Goal: Task Accomplishment & Management: Complete application form

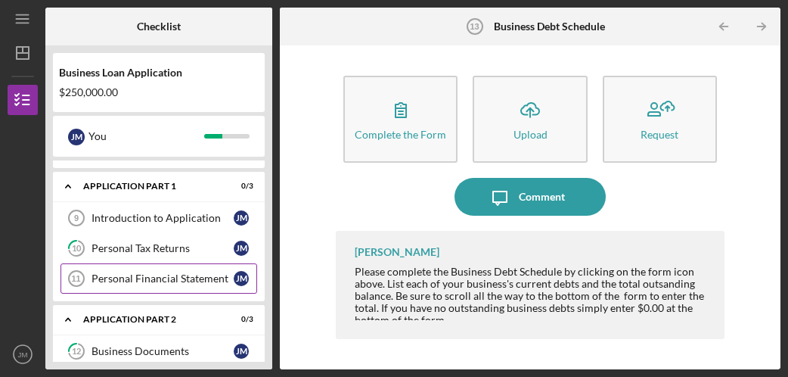
scroll to position [41, 0]
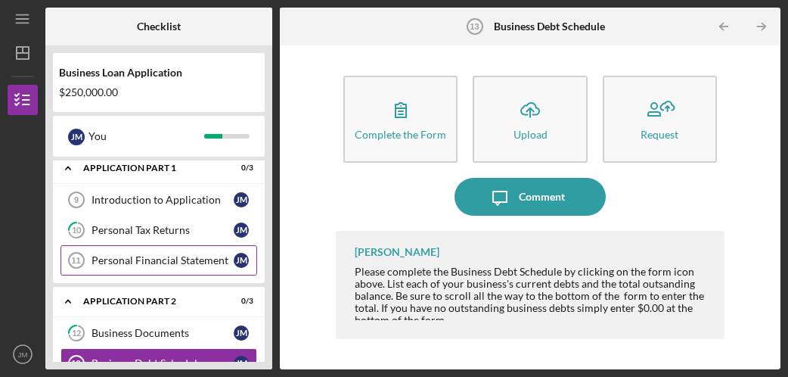
click at [156, 264] on div "Personal Financial Statement" at bounding box center [162, 260] width 142 height 12
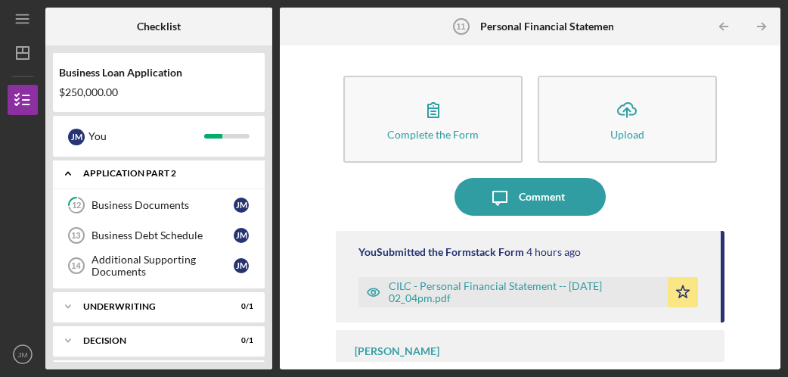
scroll to position [205, 0]
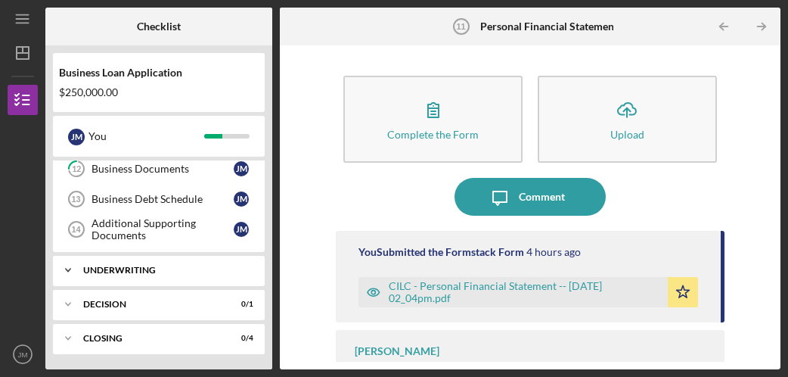
click at [99, 268] on div "Underwriting" at bounding box center [164, 269] width 163 height 9
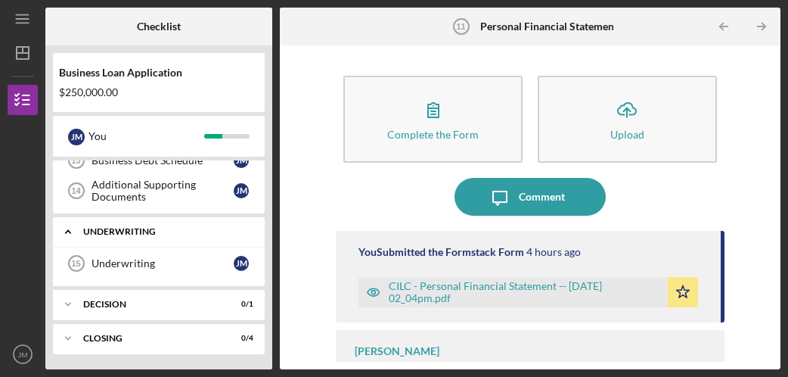
click at [86, 228] on div "Underwriting" at bounding box center [164, 231] width 163 height 9
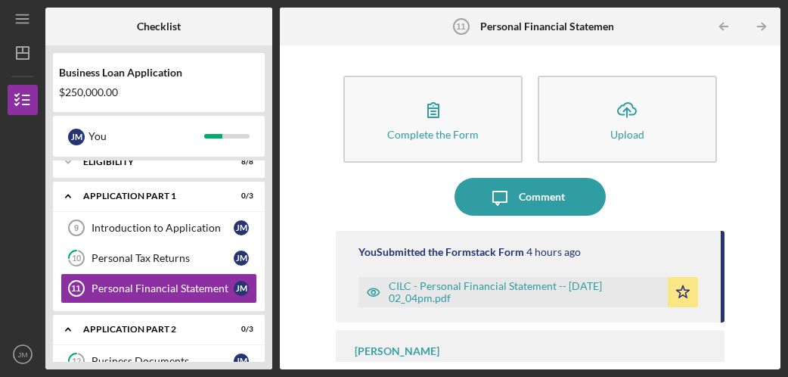
scroll to position [0, 0]
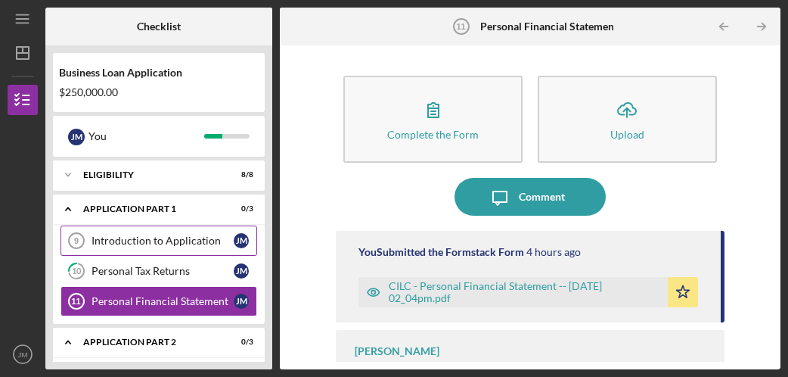
click at [167, 243] on div "Introduction to Application" at bounding box center [162, 240] width 142 height 12
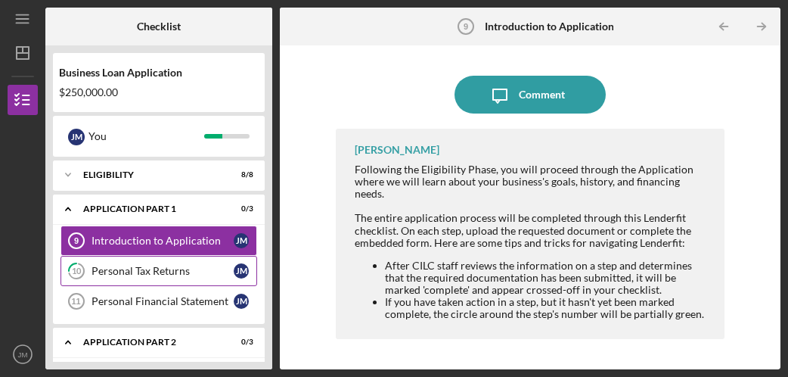
click at [168, 266] on div "Personal Tax Returns" at bounding box center [162, 271] width 142 height 12
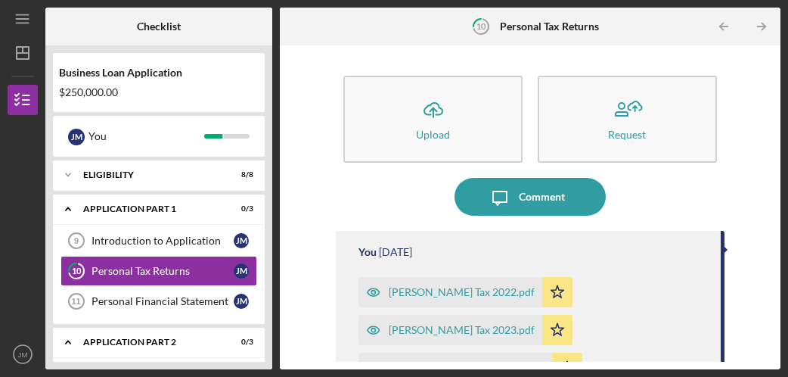
scroll to position [119, 0]
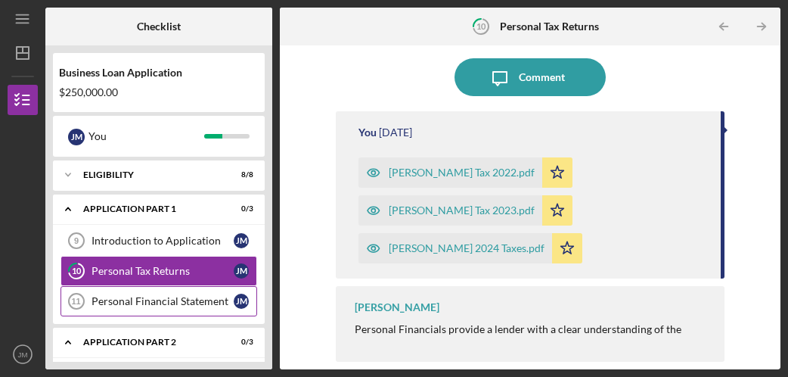
click at [119, 305] on div "Personal Financial Statement" at bounding box center [162, 301] width 142 height 12
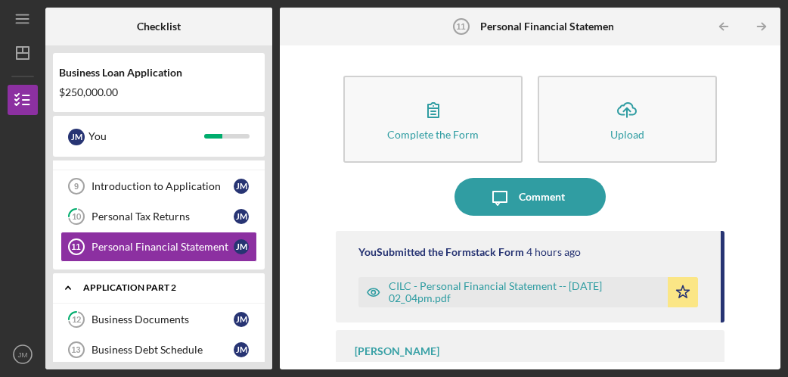
scroll to position [58, 0]
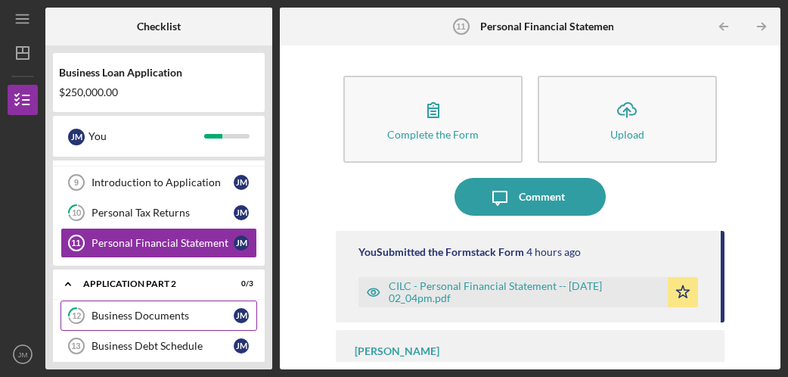
click at [134, 322] on link "12 Business Documents [PERSON_NAME]" at bounding box center [158, 315] width 197 height 30
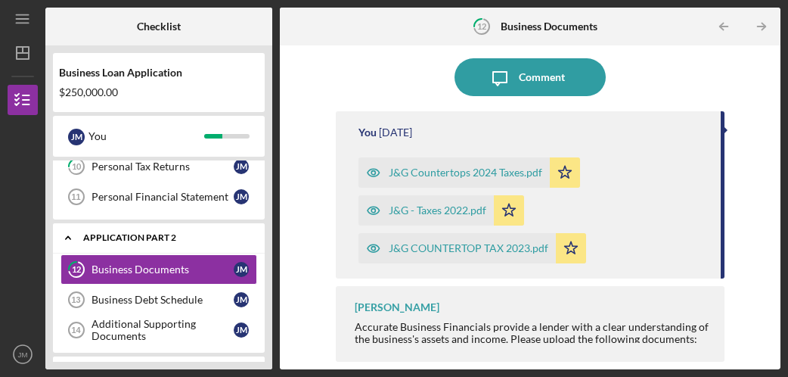
scroll to position [131, 0]
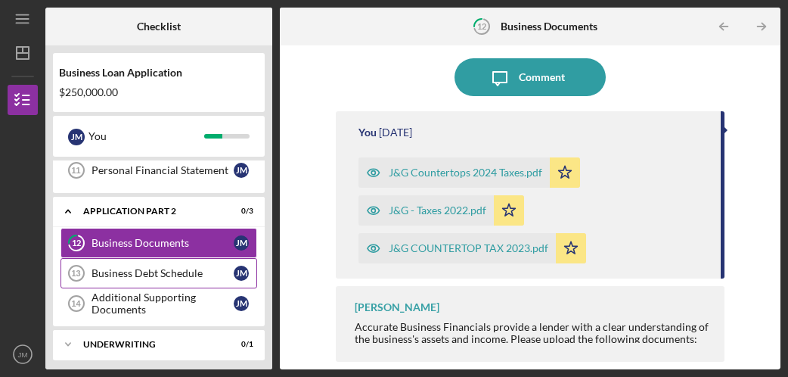
click at [182, 271] on div "Business Debt Schedule" at bounding box center [162, 273] width 142 height 12
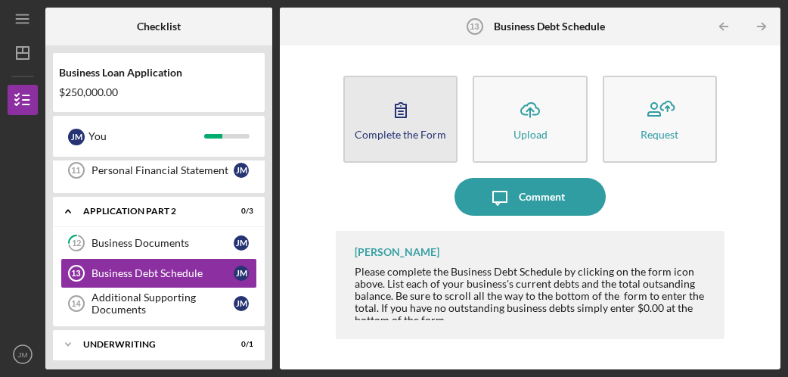
click at [432, 131] on div "Complete the Form" at bounding box center [400, 134] width 91 height 11
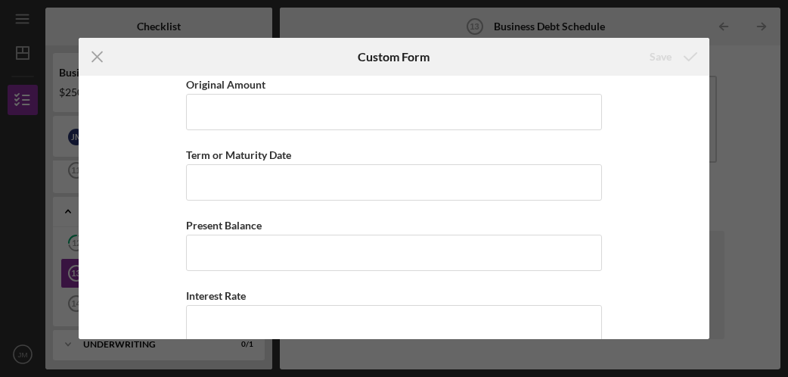
scroll to position [263, 0]
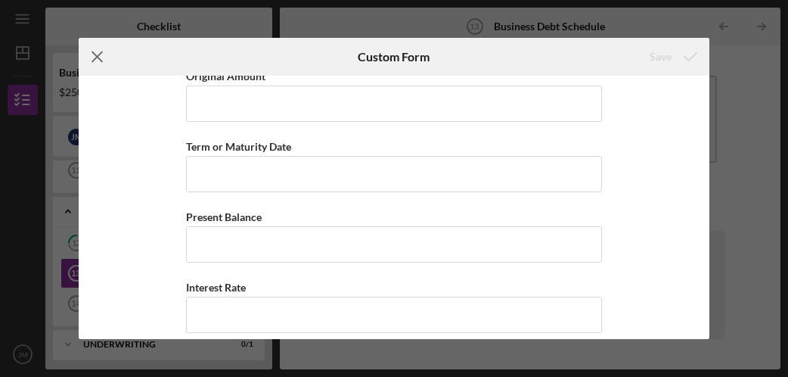
click at [91, 54] on icon "Icon/Menu Close" at bounding box center [98, 57] width 38 height 38
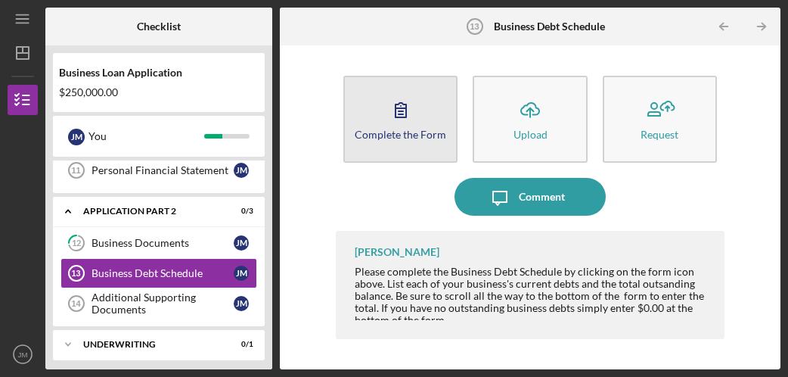
click at [387, 129] on div "Complete the Form" at bounding box center [400, 134] width 91 height 11
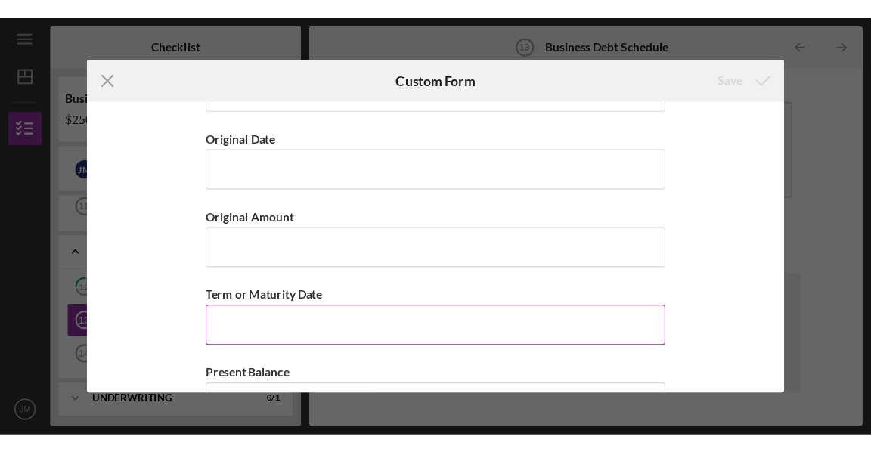
scroll to position [897, 0]
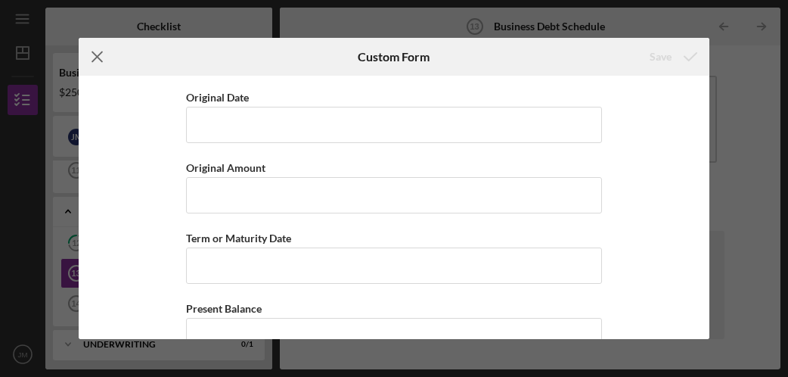
click at [99, 50] on icon "Icon/Menu Close" at bounding box center [98, 57] width 38 height 38
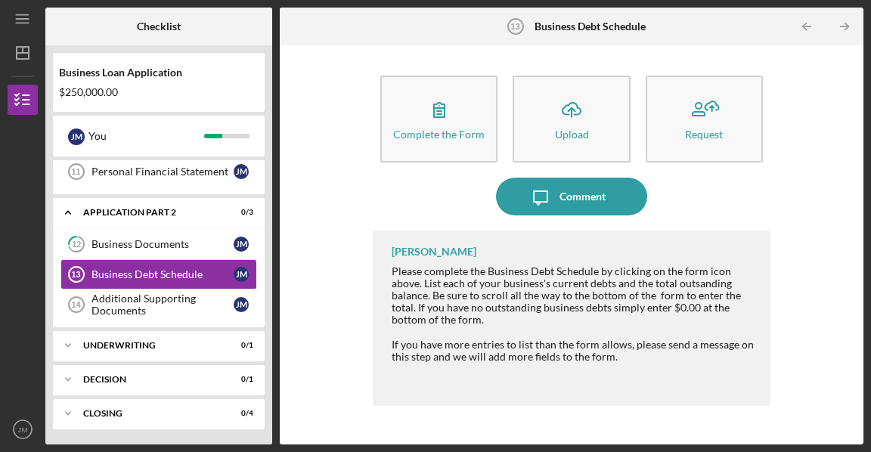
scroll to position [129, 0]
click at [158, 238] on div "Business Documents" at bounding box center [162, 244] width 142 height 12
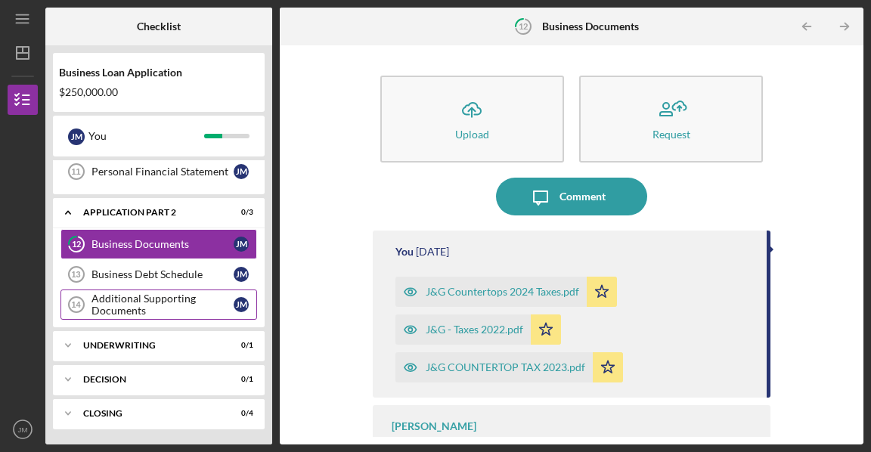
click at [162, 300] on div "Additional Supporting Documents" at bounding box center [162, 305] width 142 height 24
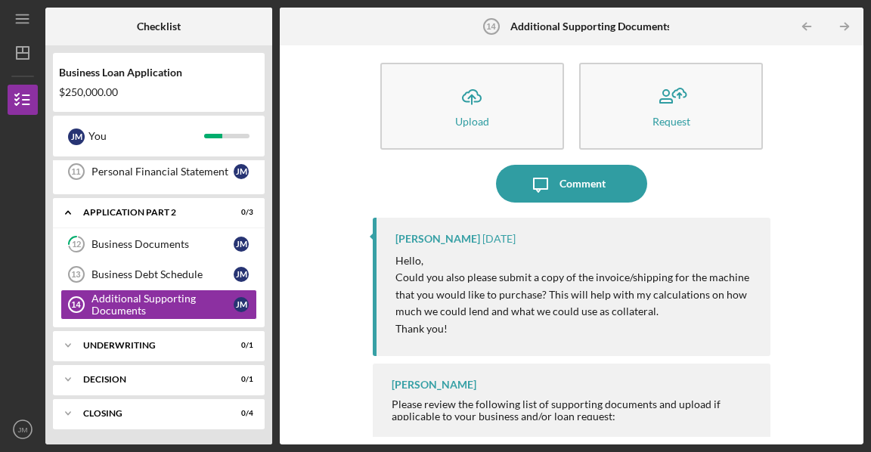
scroll to position [15, 0]
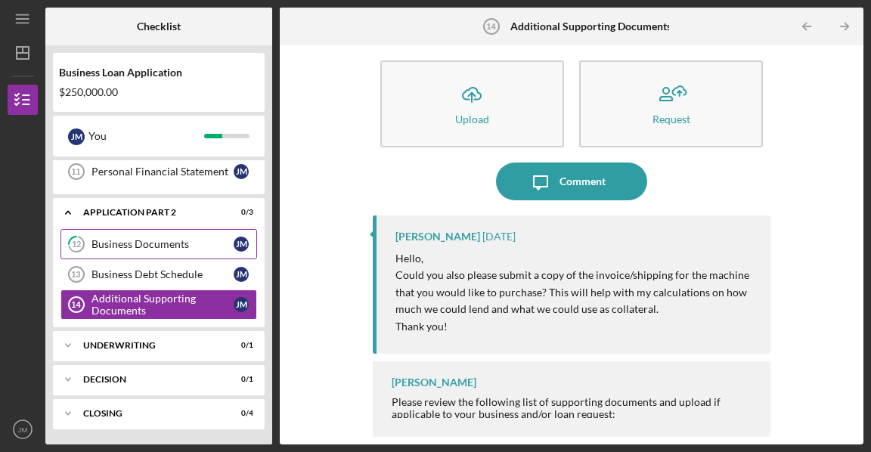
click at [141, 243] on div "Business Documents" at bounding box center [162, 244] width 142 height 12
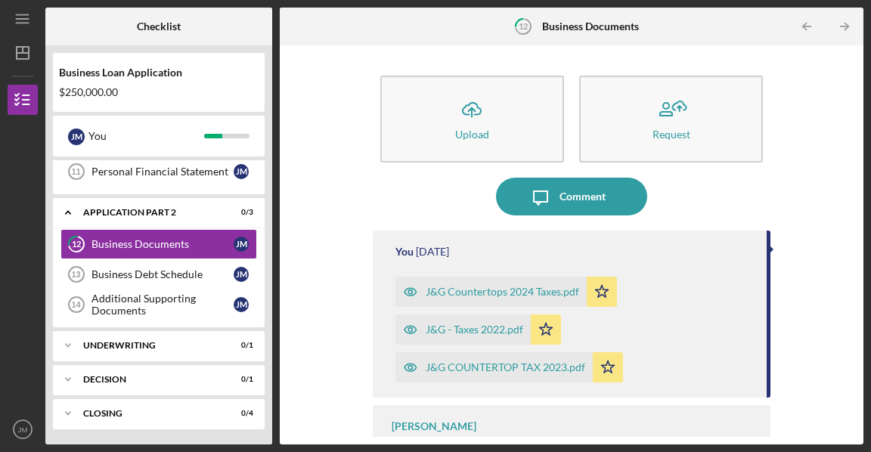
scroll to position [44, 0]
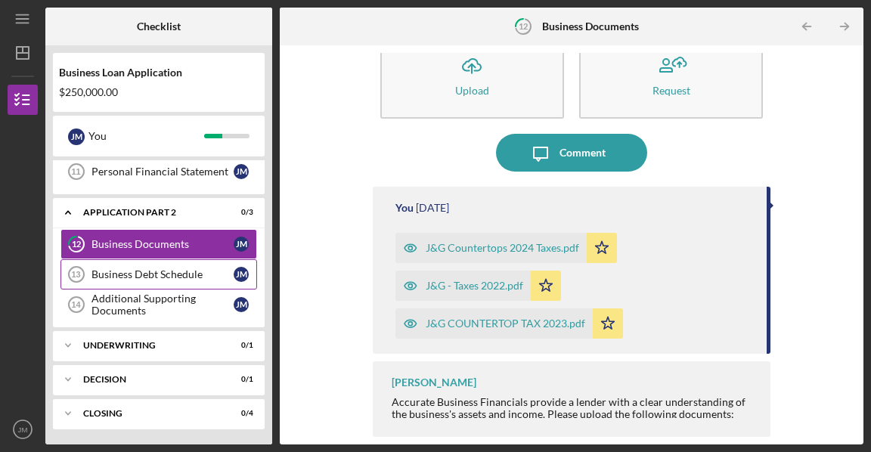
click at [135, 276] on div "Business Debt Schedule" at bounding box center [162, 274] width 142 height 12
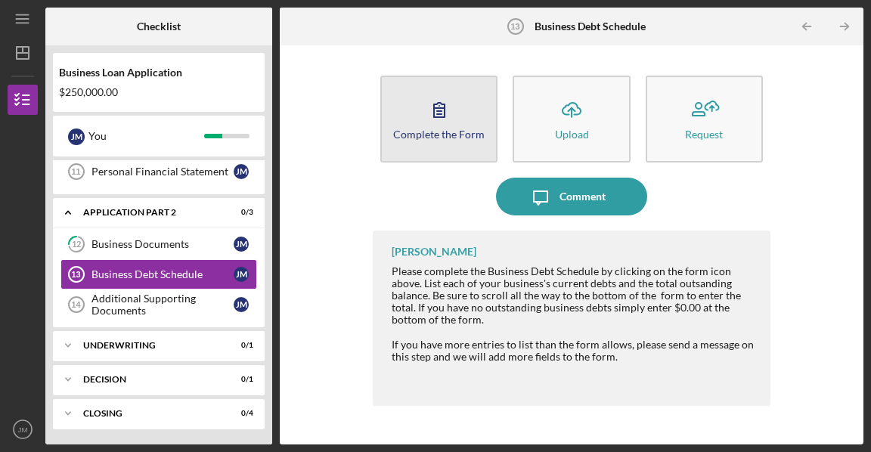
click at [436, 138] on div "Complete the Form" at bounding box center [438, 134] width 91 height 11
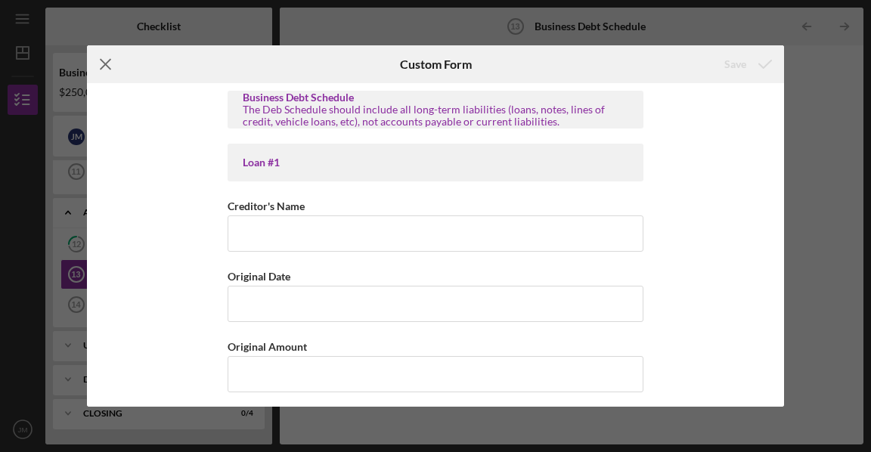
click at [112, 64] on icon "Icon/Menu Close" at bounding box center [106, 64] width 38 height 38
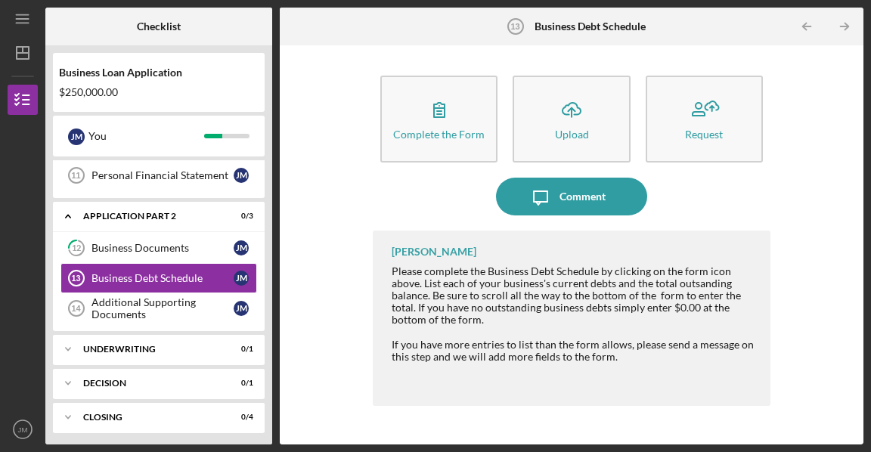
scroll to position [129, 0]
